Goal: Task Accomplishment & Management: Complete application form

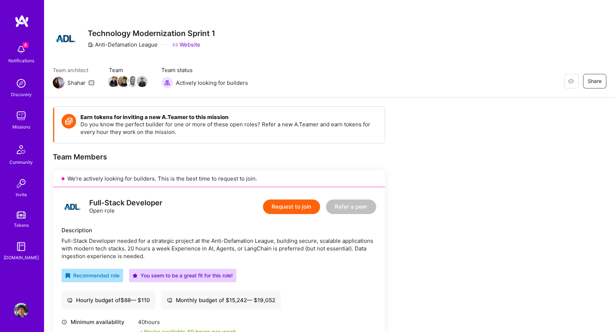
click at [14, 48] on img at bounding box center [21, 49] width 15 height 15
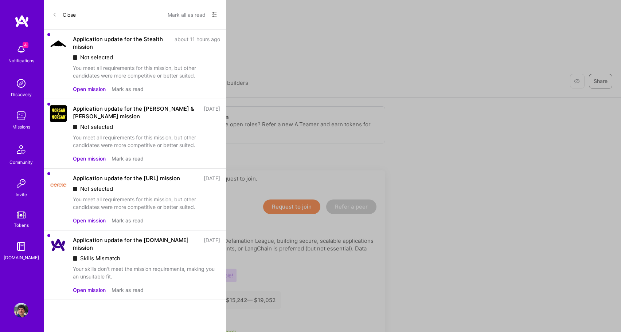
click at [108, 86] on div "Open mission Mark as read" at bounding box center [146, 89] width 147 height 8
click at [91, 90] on button "Open mission" at bounding box center [89, 89] width 33 height 8
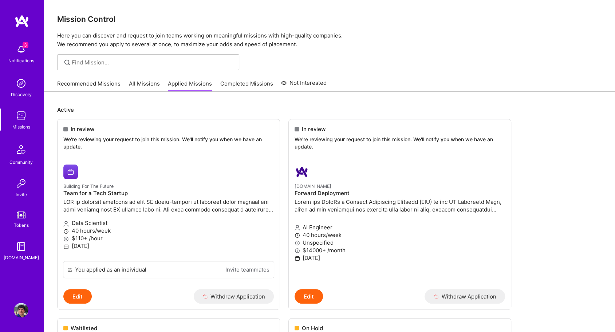
click at [71, 84] on link "Recommended Missions" at bounding box center [88, 86] width 63 height 12
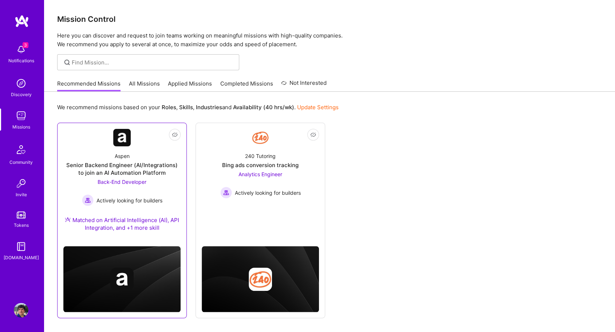
click at [161, 176] on div "Aspen Senior Backend Engineer (AI/Integrations) to join an AI Automation Platfo…" at bounding box center [121, 193] width 117 height 94
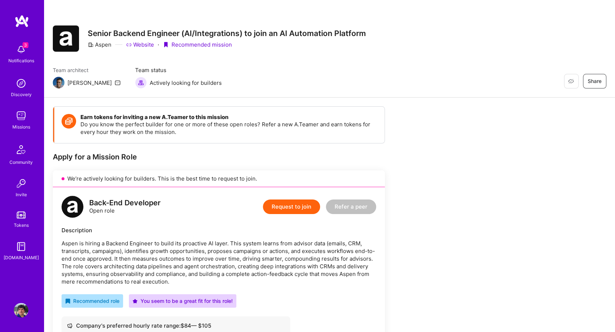
click at [279, 213] on button "Request to join" at bounding box center [291, 207] width 57 height 15
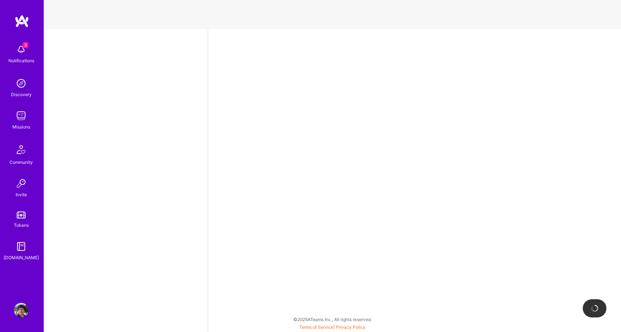
select select "US"
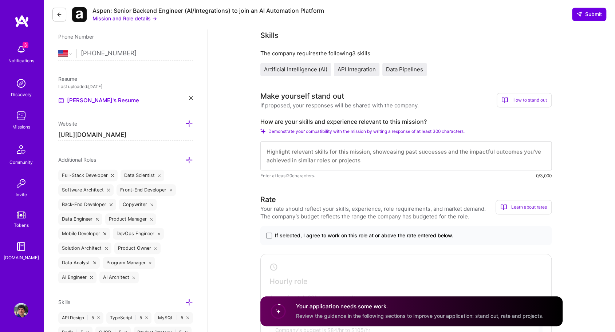
scroll to position [148, 0]
click at [329, 164] on textarea at bounding box center [407, 155] width 292 height 29
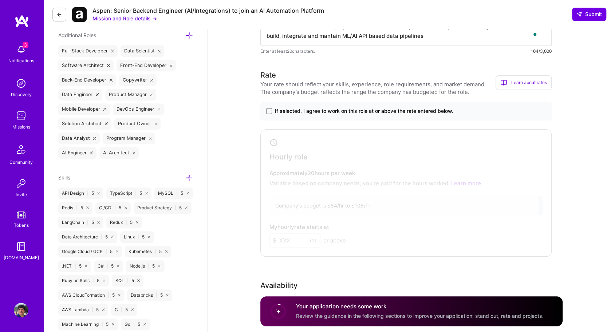
scroll to position [274, 0]
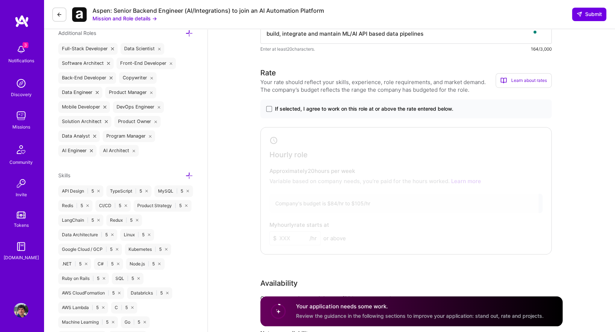
type textarea "I have worked as a developer, both back and front end, for almost 15 years. I a…"
click at [298, 108] on span "If selected, I agree to work on this role at or above the rate entered below." at bounding box center [364, 108] width 179 height 7
click at [0, 0] on input "If selected, I agree to work on this role at or above the rate entered below." at bounding box center [0, 0] width 0 height 0
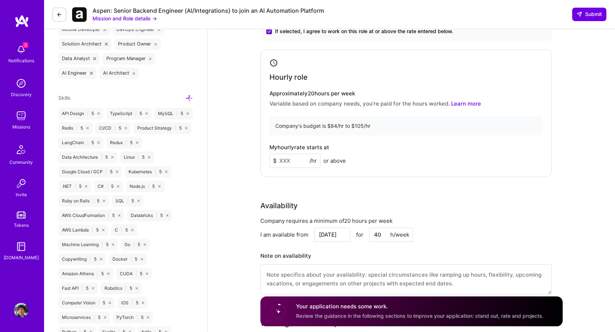
scroll to position [361, 0]
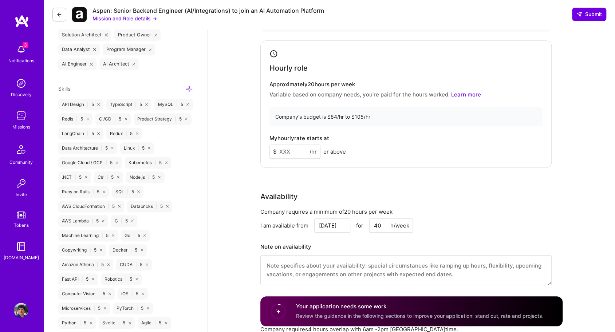
click at [290, 153] on input at bounding box center [295, 152] width 51 height 14
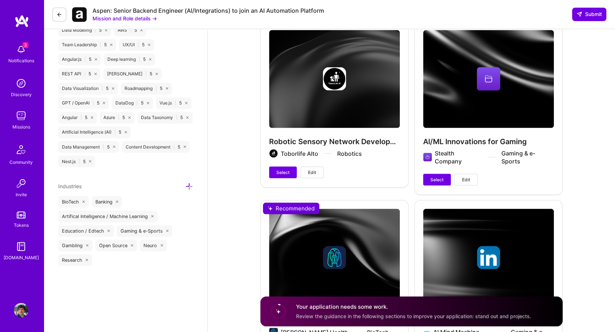
scroll to position [786, 0]
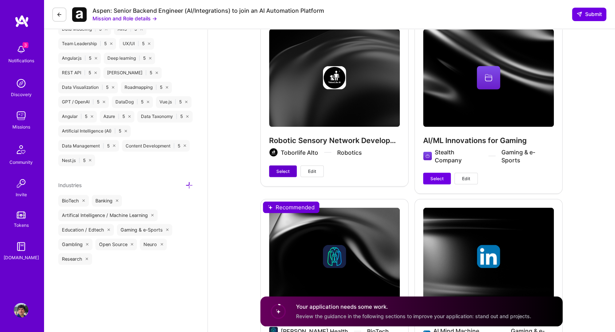
type input "90"
click at [281, 168] on span "Select" at bounding box center [283, 171] width 13 height 7
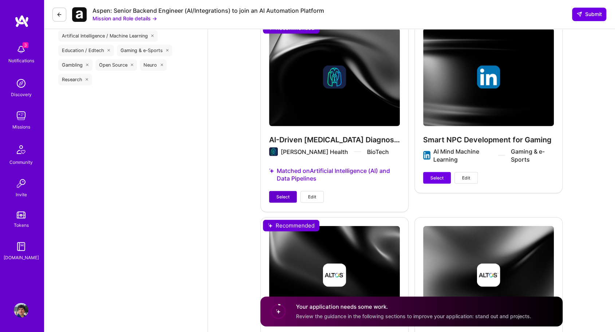
click at [285, 194] on span "Select" at bounding box center [283, 197] width 13 height 7
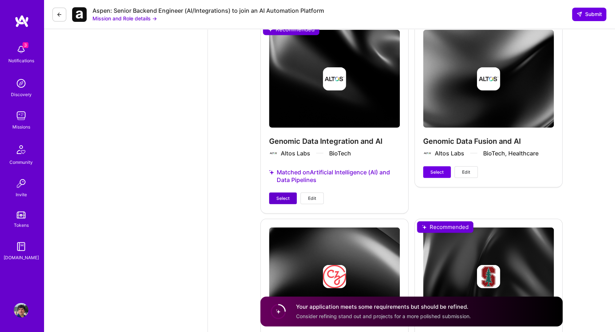
click at [283, 195] on span "Select" at bounding box center [283, 198] width 13 height 7
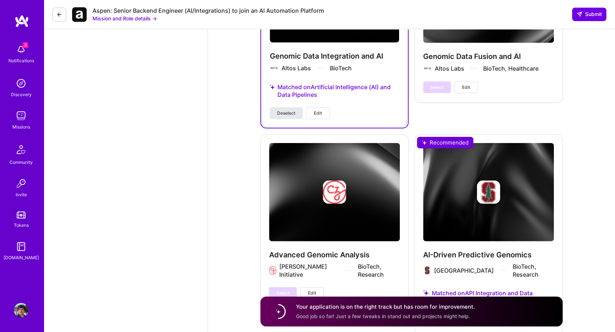
scroll to position [1250, 0]
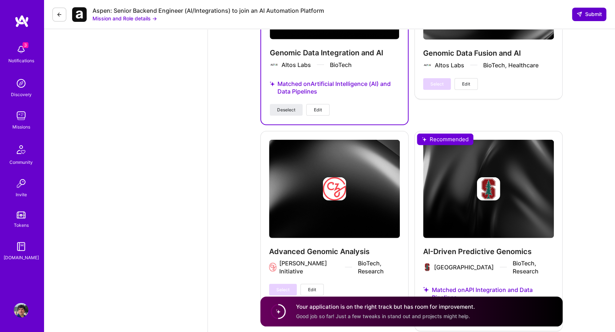
click at [585, 17] on span "Submit" at bounding box center [590, 14] width 26 height 7
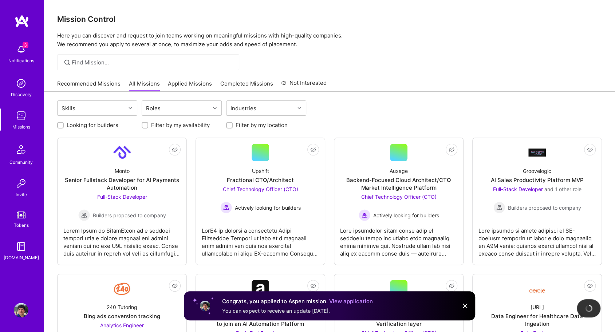
click at [23, 51] on img at bounding box center [21, 49] width 15 height 15
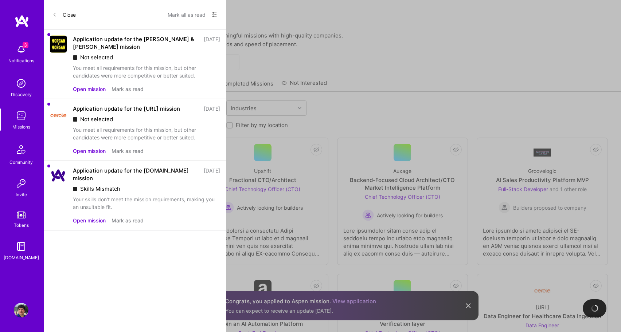
click at [132, 87] on button "Mark as read" at bounding box center [128, 89] width 32 height 8
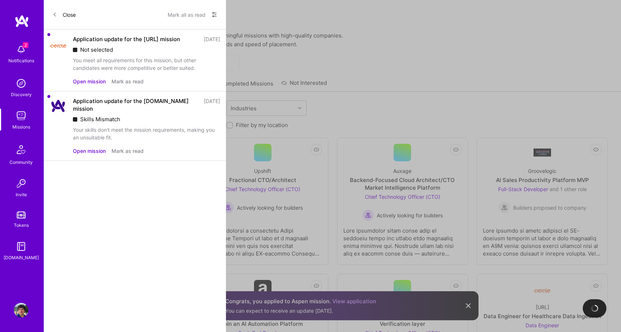
click at [140, 78] on button "Mark as read" at bounding box center [128, 82] width 32 height 8
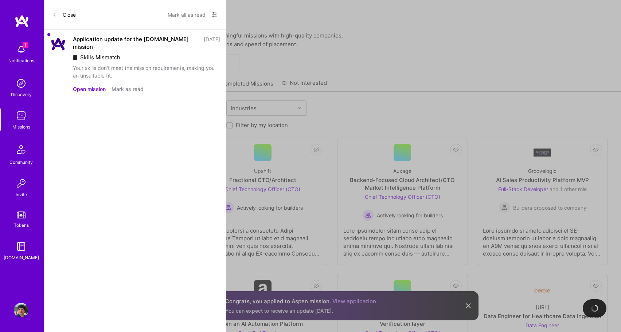
click at [129, 85] on button "Mark as read" at bounding box center [128, 89] width 32 height 8
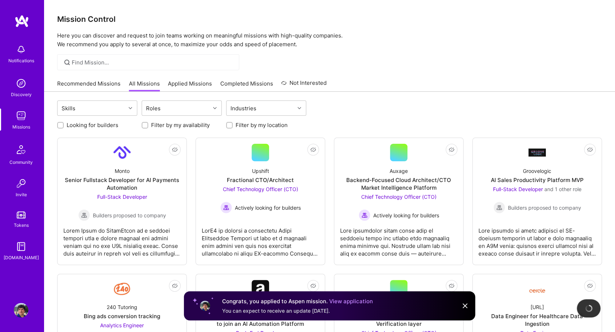
click at [101, 90] on link "Recommended Missions" at bounding box center [88, 86] width 63 height 12
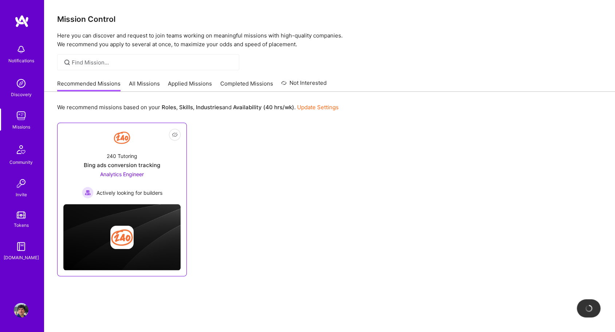
click at [166, 160] on div "240 Tutoring Bing ads conversion tracking Analytics Engineer Actively looking f…" at bounding box center [121, 172] width 117 height 52
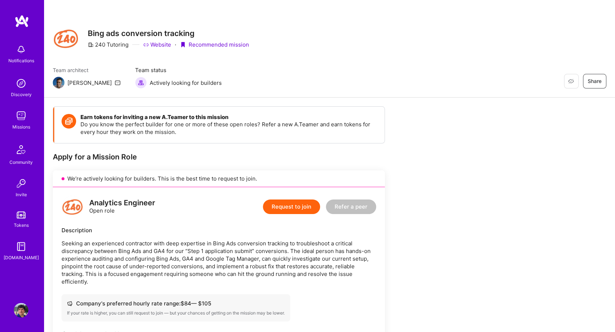
click at [285, 209] on button "Request to join" at bounding box center [291, 207] width 57 height 15
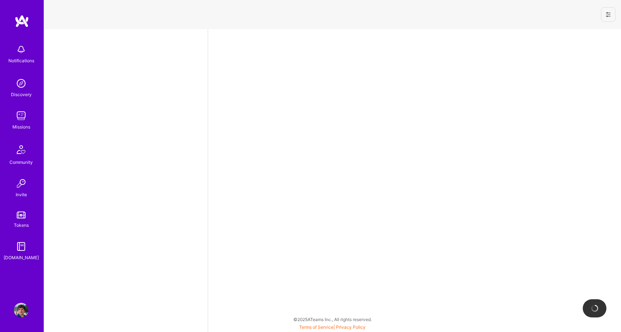
select select "US"
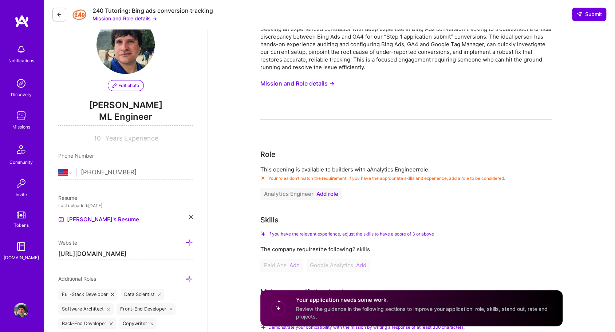
scroll to position [30, 0]
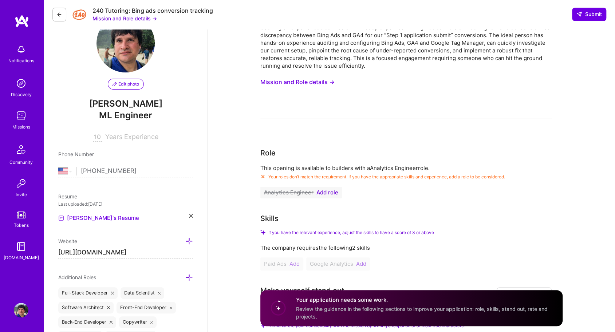
click at [335, 191] on span "Add role" at bounding box center [328, 193] width 22 height 6
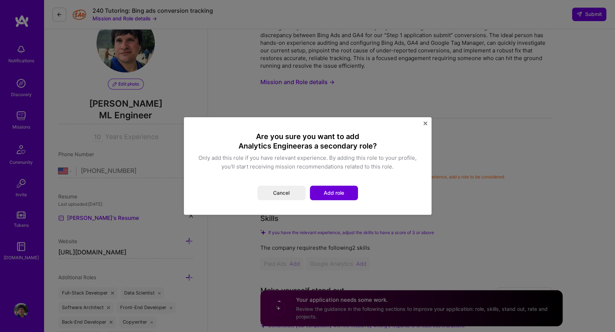
click at [335, 191] on button "Add role" at bounding box center [334, 193] width 48 height 15
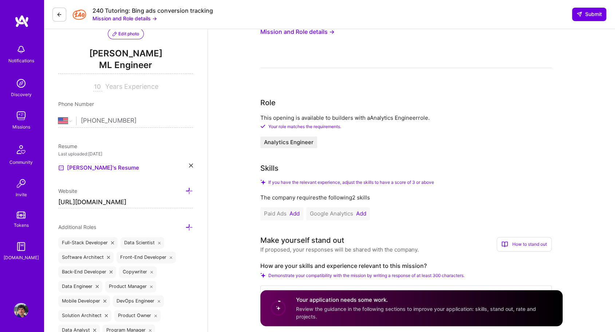
scroll to position [80, 0]
click at [296, 213] on button "Add" at bounding box center [295, 214] width 10 height 6
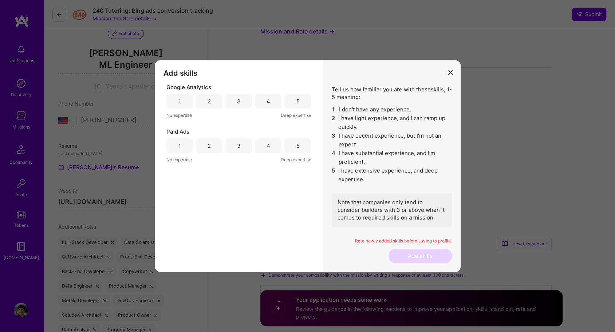
click at [305, 105] on div "5" at bounding box center [298, 101] width 27 height 15
click at [302, 147] on div "5" at bounding box center [298, 145] width 27 height 15
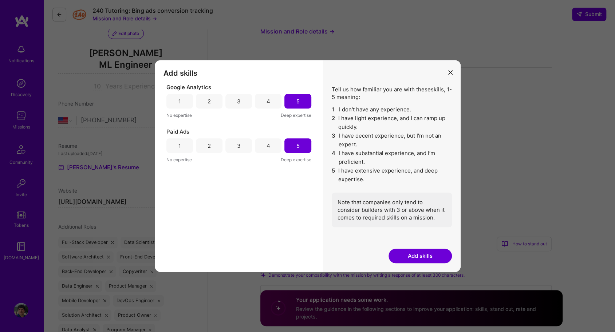
click at [418, 256] on button "Add skills" at bounding box center [420, 256] width 63 height 15
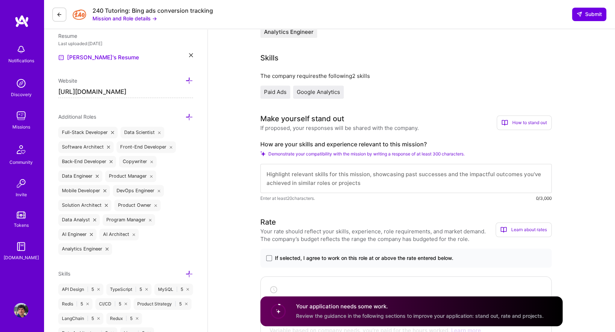
scroll to position [194, 0]
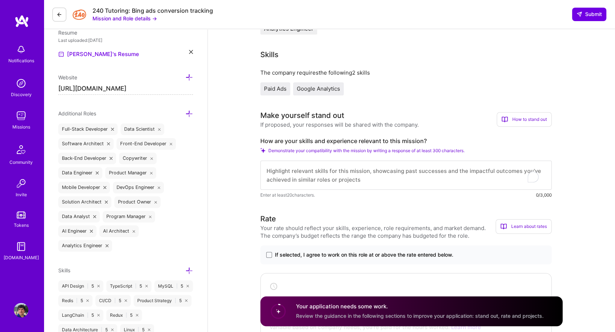
click at [333, 178] on textarea "To enrich screen reader interactions, please activate Accessibility in Grammarl…" at bounding box center [407, 175] width 292 height 29
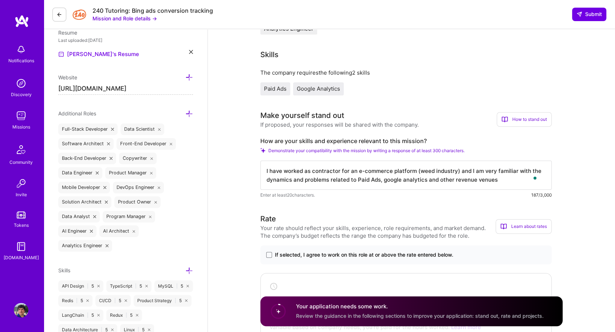
scroll to position [0, 0]
type textarea "I have worked as contractor for an e-commerce platform (weed industry) and I am…"
click at [311, 255] on span "If selected, I agree to work on this role at or above the rate entered below." at bounding box center [364, 254] width 179 height 7
click at [0, 0] on input "If selected, I agree to work on this role at or above the rate entered below." at bounding box center [0, 0] width 0 height 0
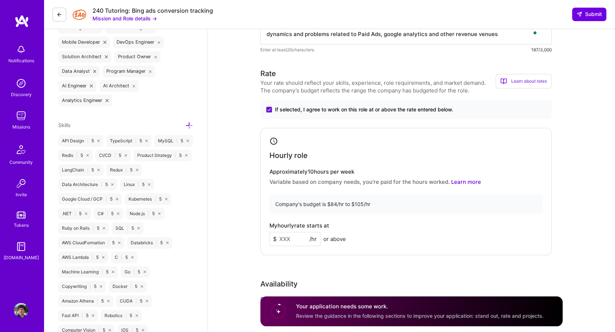
scroll to position [348, 0]
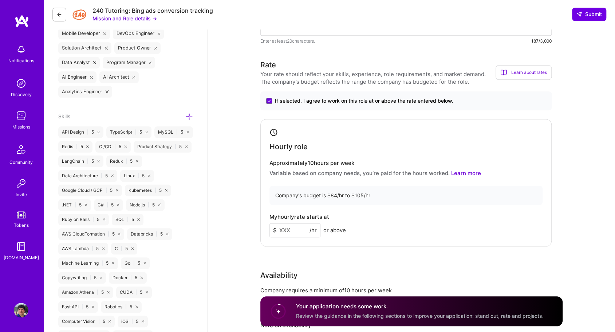
click at [293, 229] on input at bounding box center [295, 230] width 51 height 14
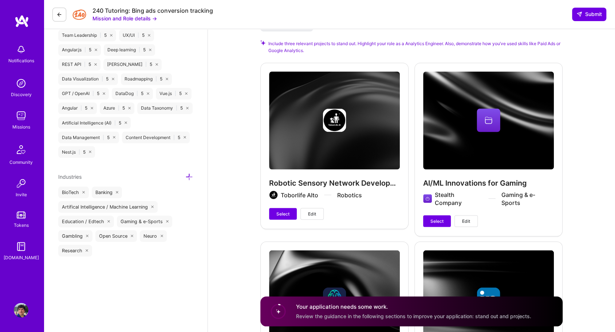
scroll to position [809, 0]
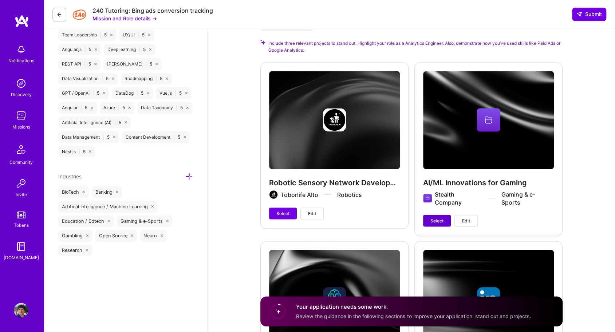
type input "100"
click at [431, 223] on button "Select" at bounding box center [437, 221] width 28 height 12
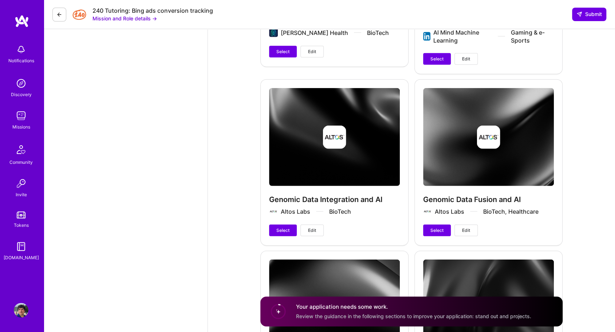
scroll to position [1153, 0]
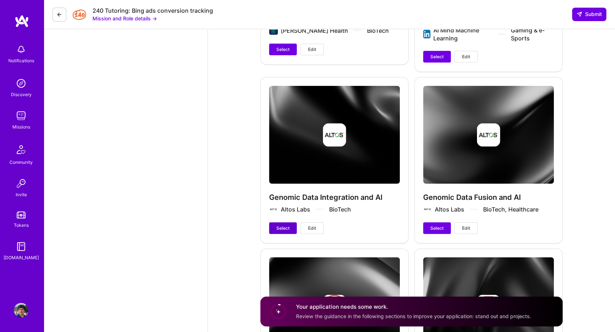
click at [279, 230] on span "Select" at bounding box center [283, 228] width 13 height 7
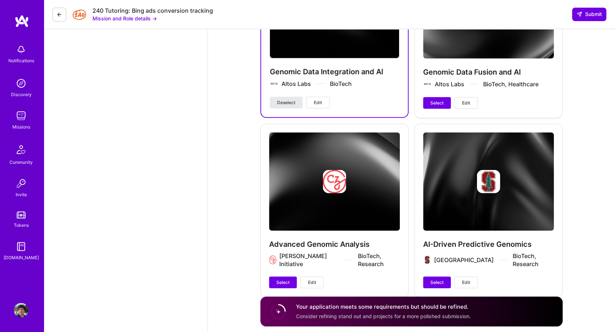
scroll to position [1293, 0]
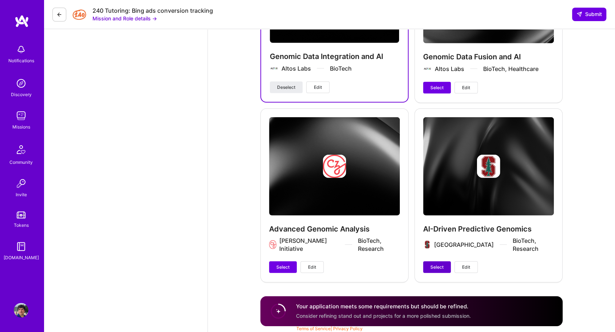
click at [432, 264] on span "Select" at bounding box center [437, 267] width 13 height 7
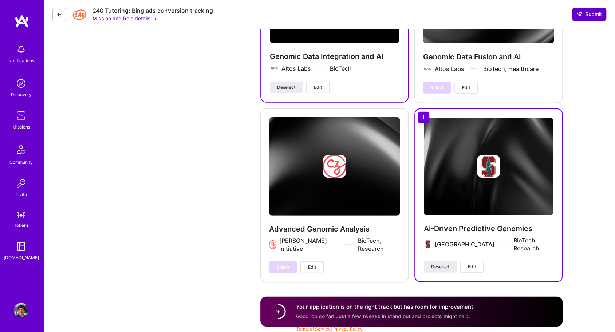
click at [585, 11] on span "Submit" at bounding box center [590, 14] width 26 height 7
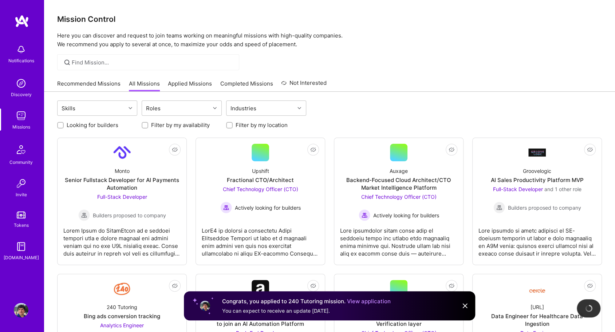
click at [108, 90] on link "Recommended Missions" at bounding box center [88, 86] width 63 height 12
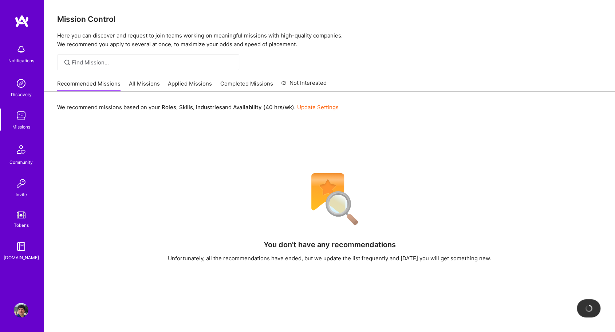
click at [155, 81] on link "All Missions" at bounding box center [144, 86] width 31 height 12
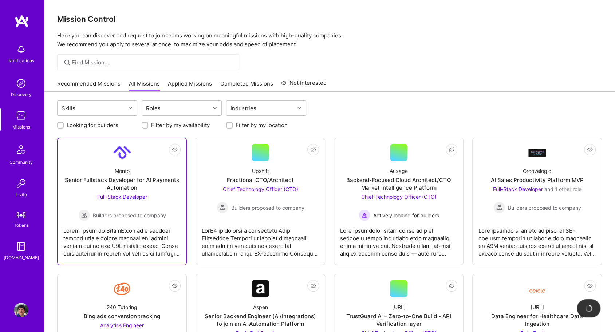
click at [171, 192] on div "Monto Senior Fullstack Developer for AI Payments Automation Full-Stack Develope…" at bounding box center [121, 191] width 117 height 60
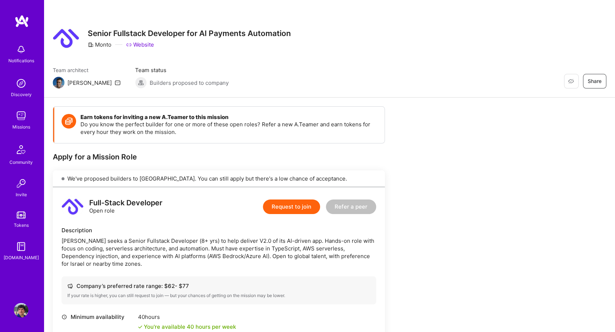
click at [296, 210] on button "Request to join" at bounding box center [291, 207] width 57 height 15
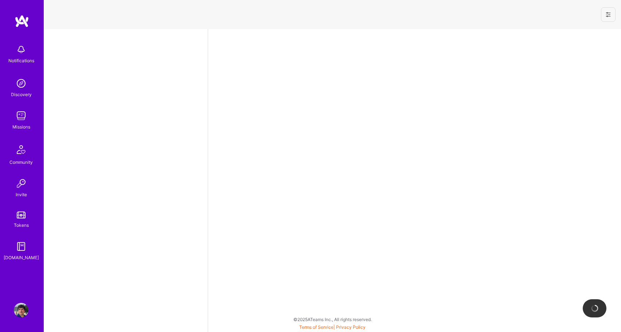
select select "US"
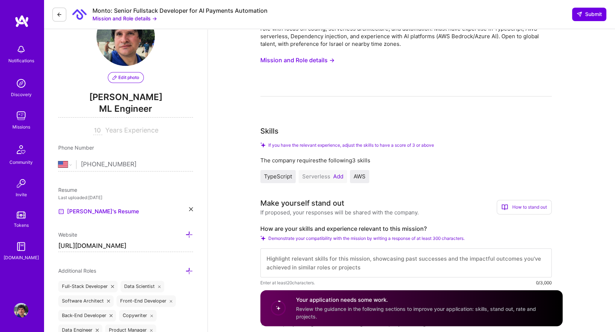
scroll to position [40, 0]
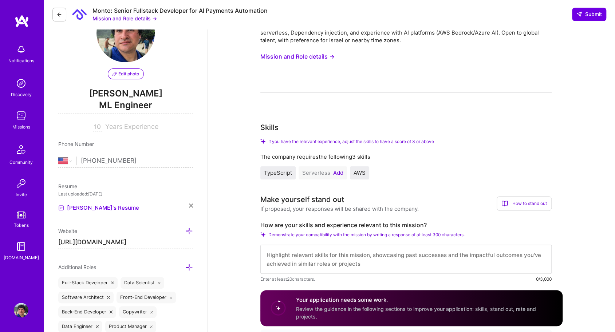
click at [340, 176] on button "Add" at bounding box center [338, 173] width 10 height 6
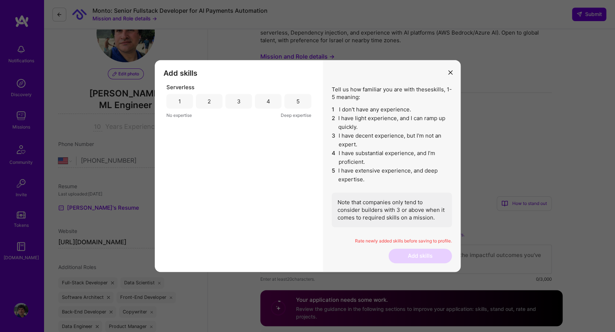
click at [302, 106] on div "5" at bounding box center [298, 101] width 27 height 15
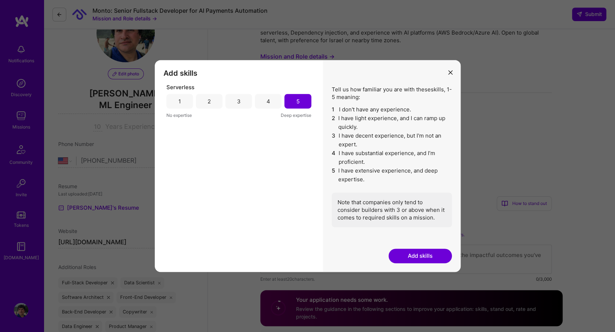
click at [419, 254] on button "Add skills" at bounding box center [420, 256] width 63 height 15
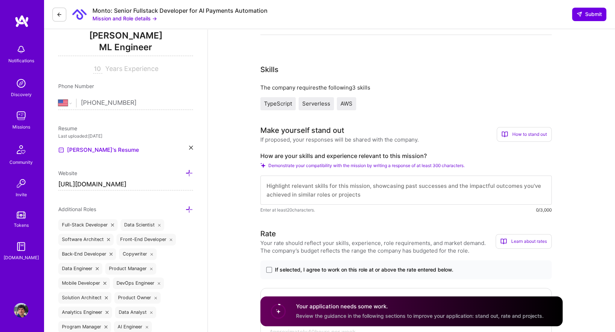
scroll to position [98, 0]
click at [389, 195] on textarea "To enrich screen reader interactions, please activate Accessibility in Grammarl…" at bounding box center [407, 189] width 292 height 29
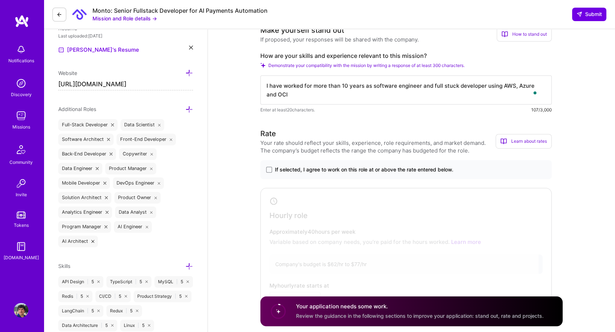
scroll to position [206, 0]
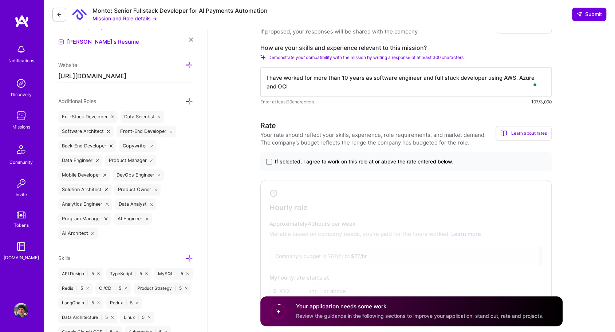
type textarea "I have worked for more than 10 years as software engineer and full stuck develo…"
click at [395, 163] on span "If selected, I agree to work on this role at or above the rate entered below." at bounding box center [364, 161] width 179 height 7
click at [0, 0] on input "If selected, I agree to work on this role at or above the rate entered below." at bounding box center [0, 0] width 0 height 0
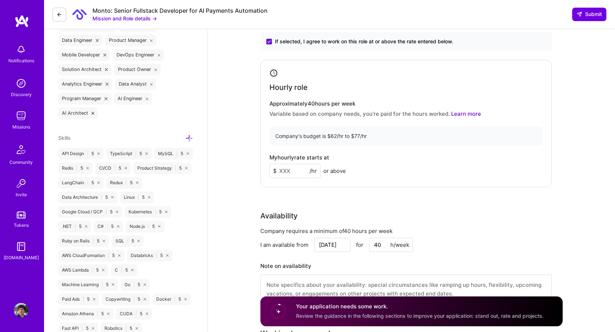
scroll to position [335, 0]
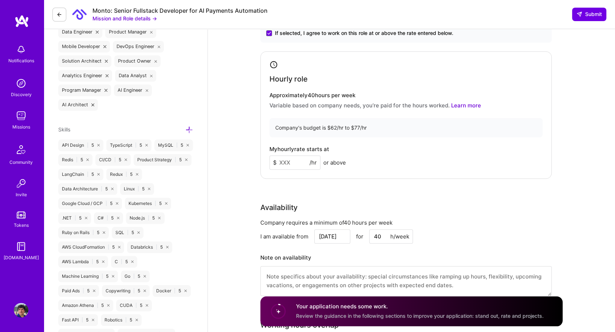
click at [309, 161] on input at bounding box center [295, 163] width 51 height 14
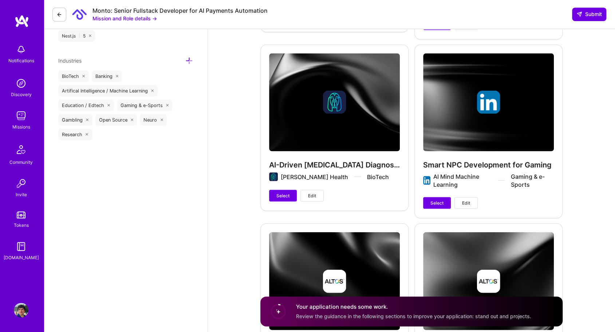
scroll to position [933, 0]
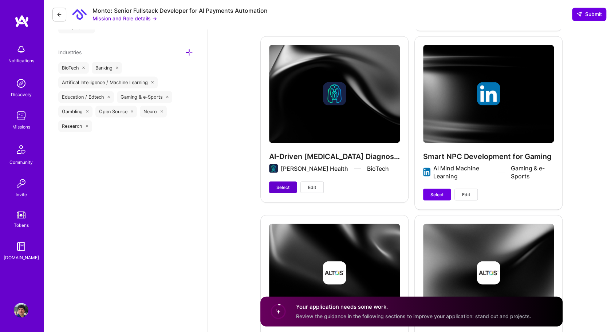
type input "65"
click at [287, 187] on span "Select" at bounding box center [283, 187] width 13 height 7
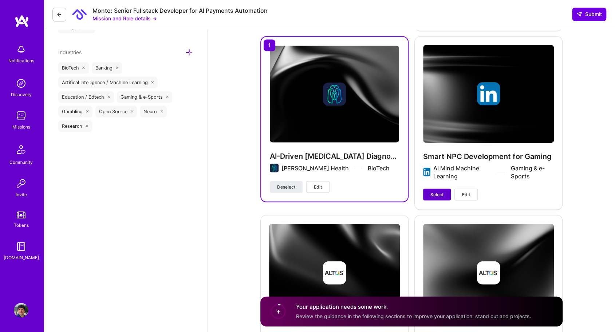
click at [438, 192] on span "Select" at bounding box center [437, 195] width 13 height 7
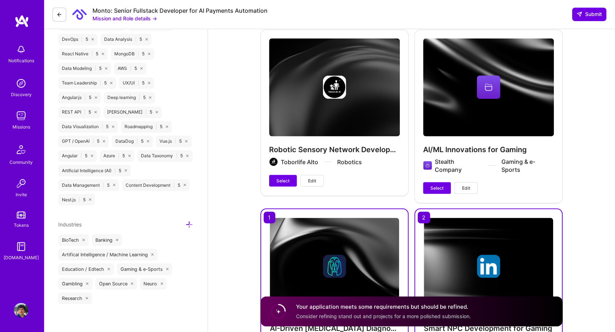
scroll to position [754, 0]
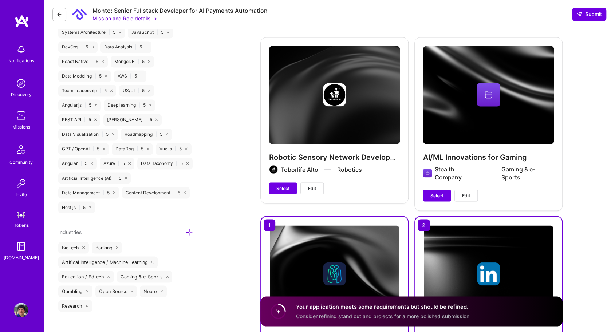
click at [441, 187] on div "AI/ML Innovations for Gaming Stealth Company Gaming & e-Sports Select Edit" at bounding box center [489, 123] width 148 height 173
click at [438, 194] on span "Select" at bounding box center [437, 195] width 13 height 7
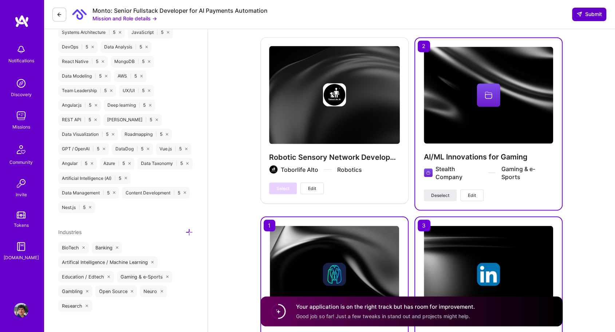
click at [593, 13] on span "Submit" at bounding box center [590, 14] width 26 height 7
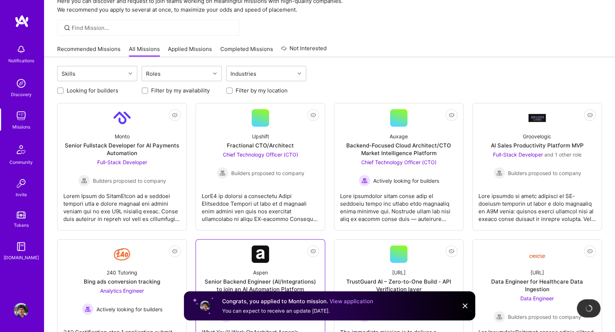
scroll to position [34, 0]
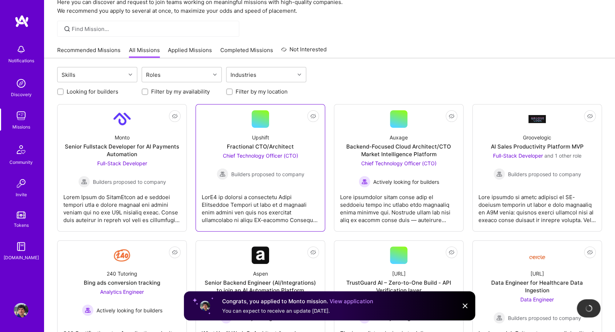
click at [255, 190] on div at bounding box center [260, 206] width 117 height 36
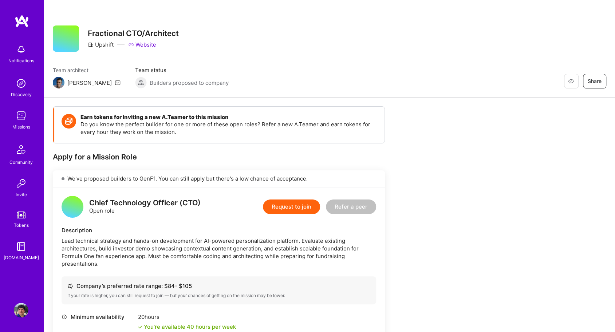
click at [297, 205] on button "Request to join" at bounding box center [291, 207] width 57 height 15
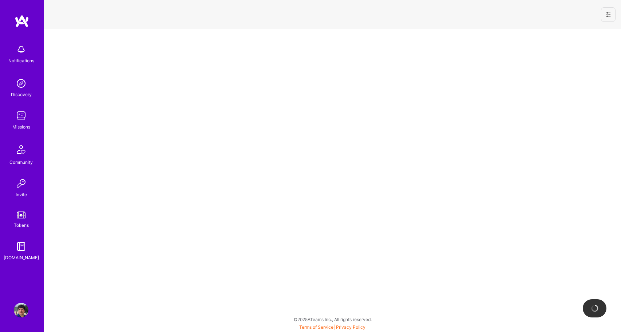
select select "US"
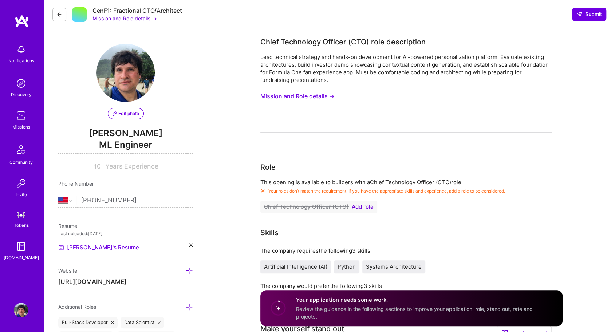
click at [366, 206] on span "Add role" at bounding box center [363, 207] width 22 height 6
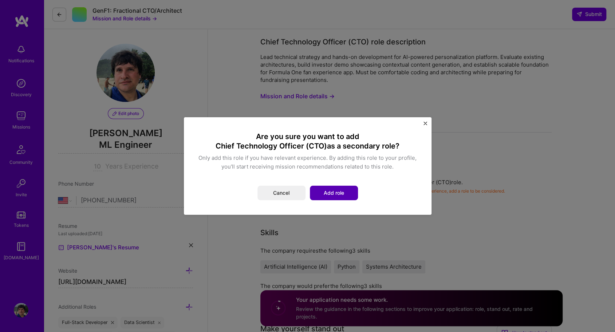
click at [342, 191] on button "Add role" at bounding box center [334, 193] width 48 height 15
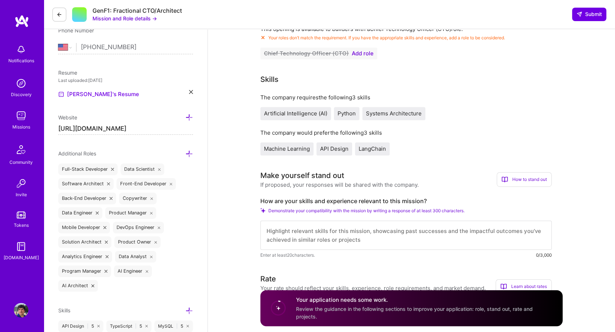
scroll to position [160, 0]
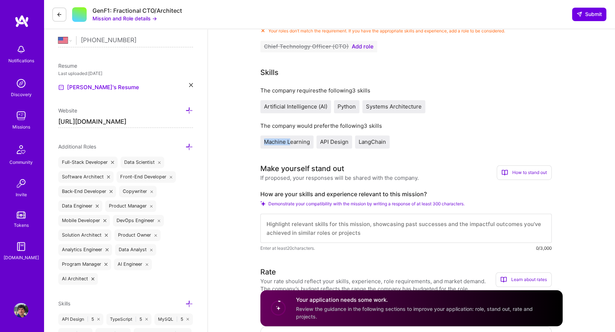
click at [292, 140] on div "Machine Learning" at bounding box center [287, 142] width 53 height 13
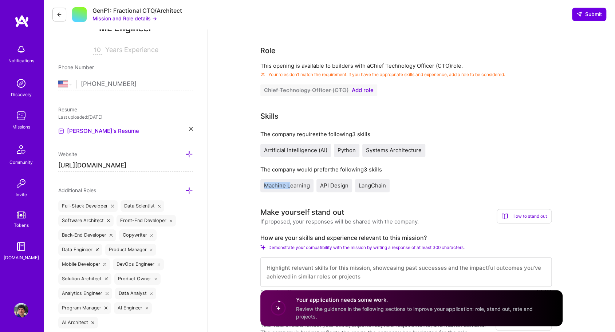
scroll to position [116, 0]
click at [362, 91] on span "Add role" at bounding box center [363, 91] width 22 height 6
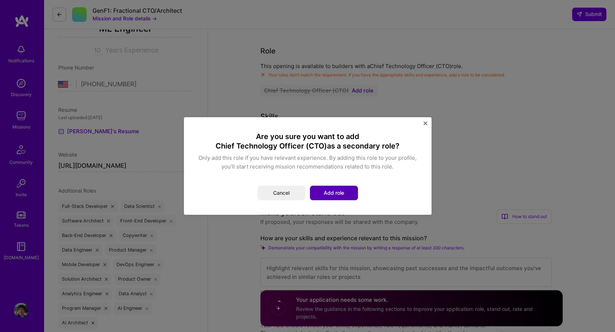
click at [346, 192] on button "Add role" at bounding box center [334, 193] width 48 height 15
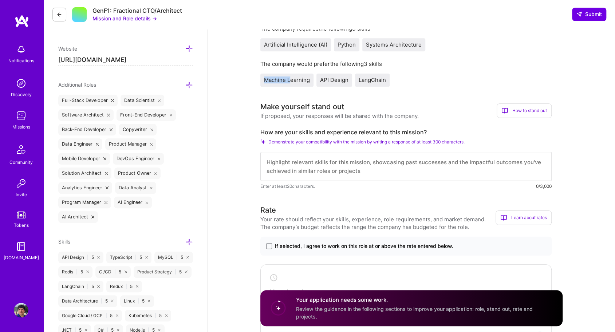
scroll to position [233, 0]
